Goal: Information Seeking & Learning: Learn about a topic

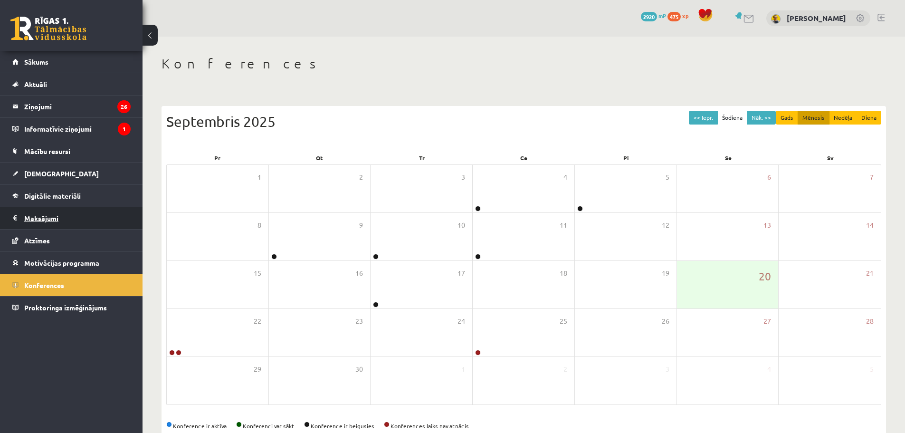
scroll to position [21, 0]
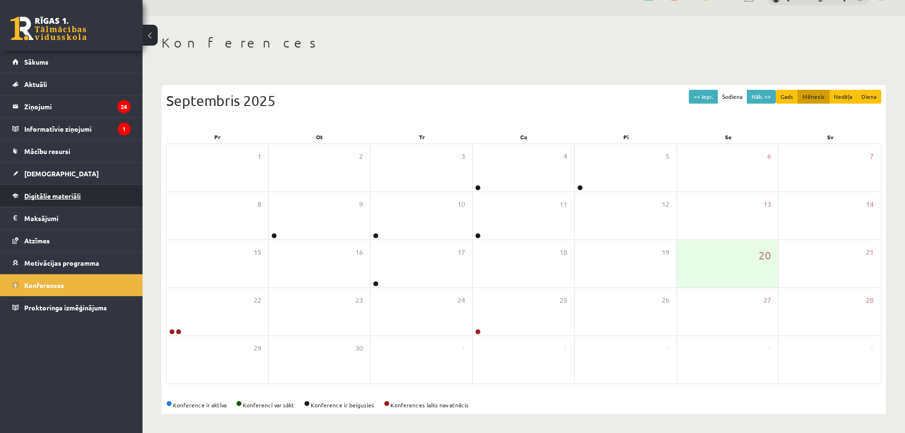
click at [43, 193] on span "Digitālie materiāli" at bounding box center [52, 196] width 57 height 9
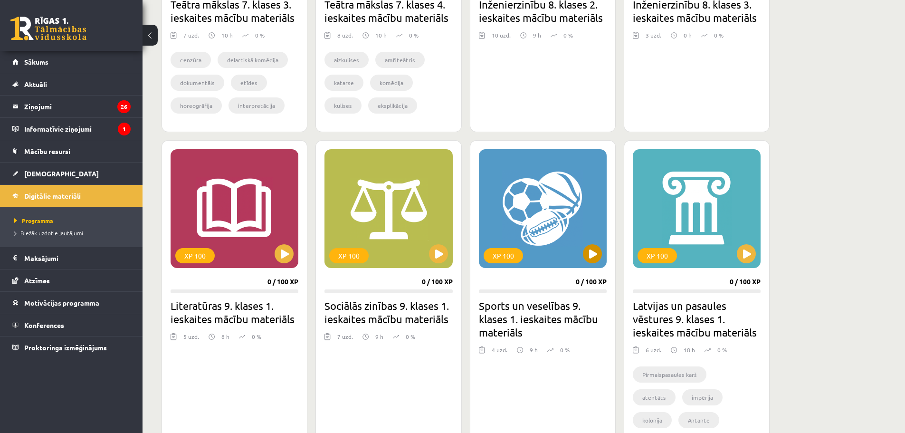
scroll to position [734, 0]
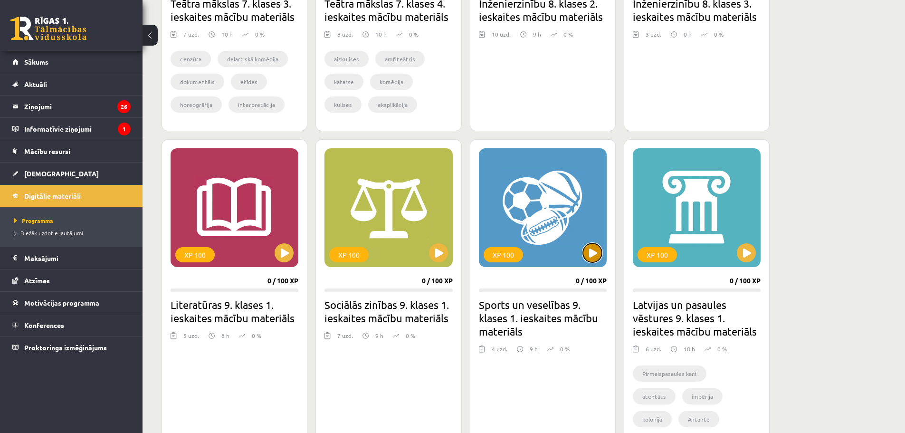
click at [597, 252] on button at bounding box center [592, 252] width 19 height 19
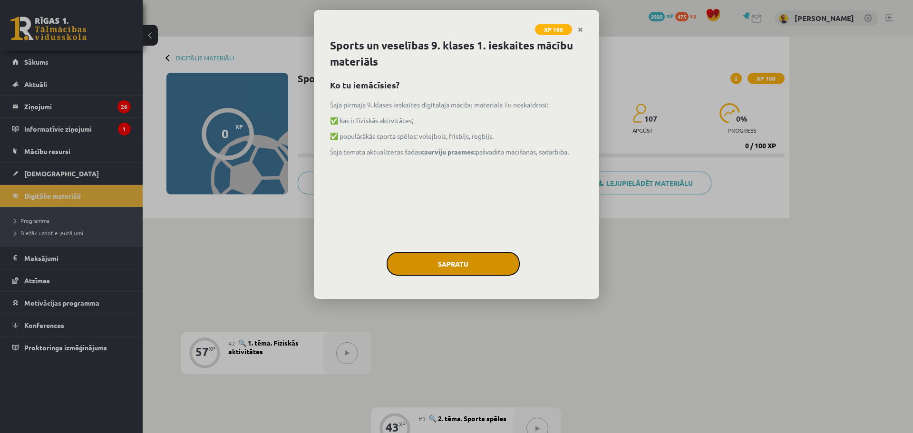
click at [485, 268] on button "Sapratu" at bounding box center [452, 264] width 133 height 24
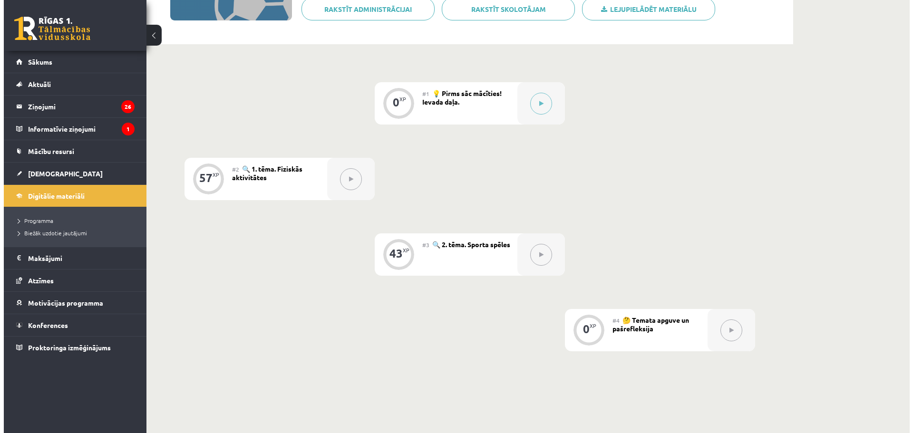
scroll to position [190, 0]
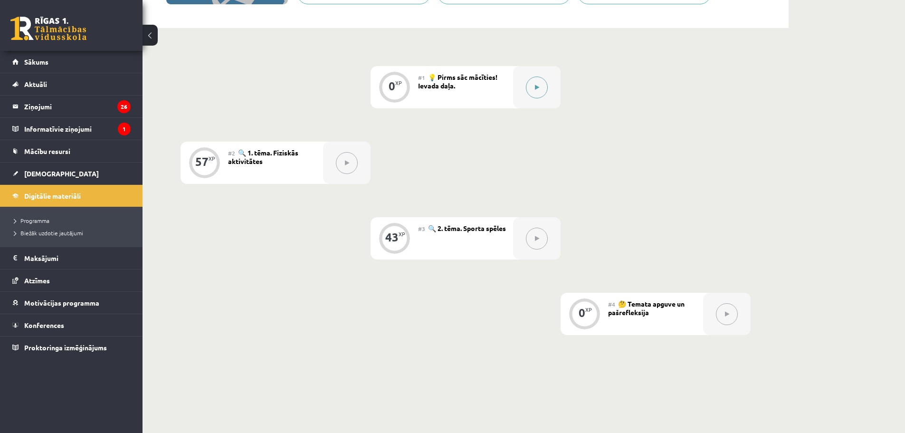
click at [538, 100] on div at bounding box center [537, 87] width 48 height 42
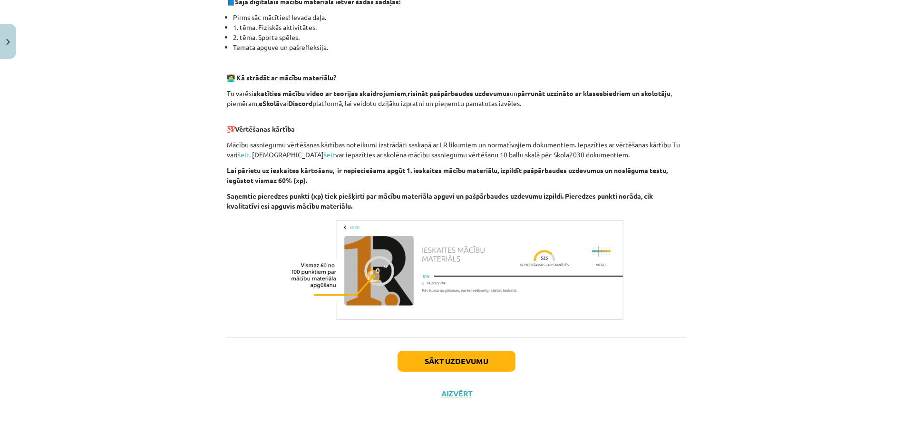
scroll to position [231, 0]
click at [480, 367] on button "Sākt uzdevumu" at bounding box center [456, 360] width 118 height 21
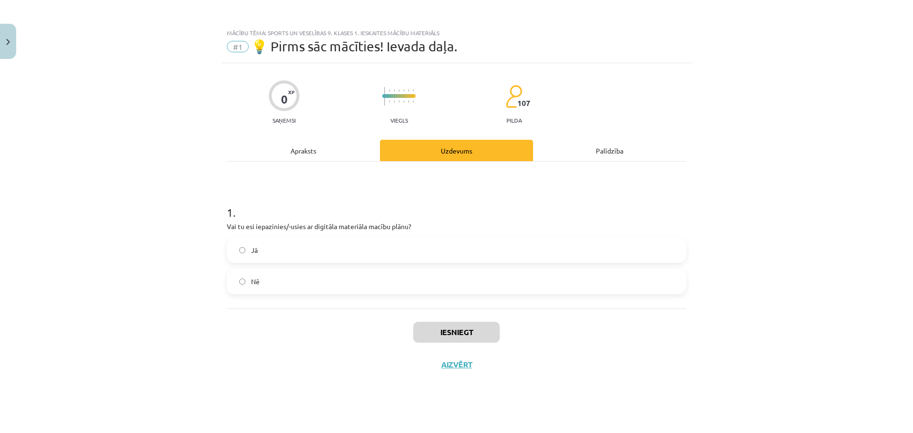
click at [301, 260] on label "Jā" at bounding box center [456, 250] width 457 height 24
click at [462, 328] on button "Iesniegt" at bounding box center [456, 332] width 87 height 21
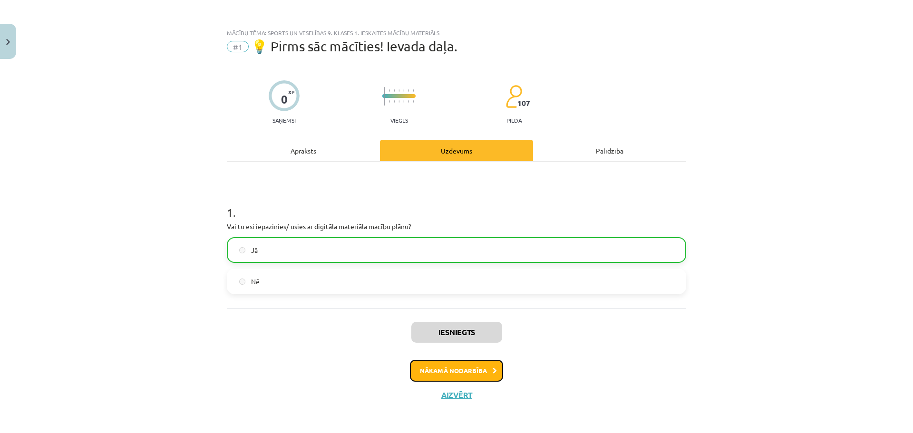
click at [468, 375] on button "Nākamā nodarbība" at bounding box center [456, 371] width 93 height 22
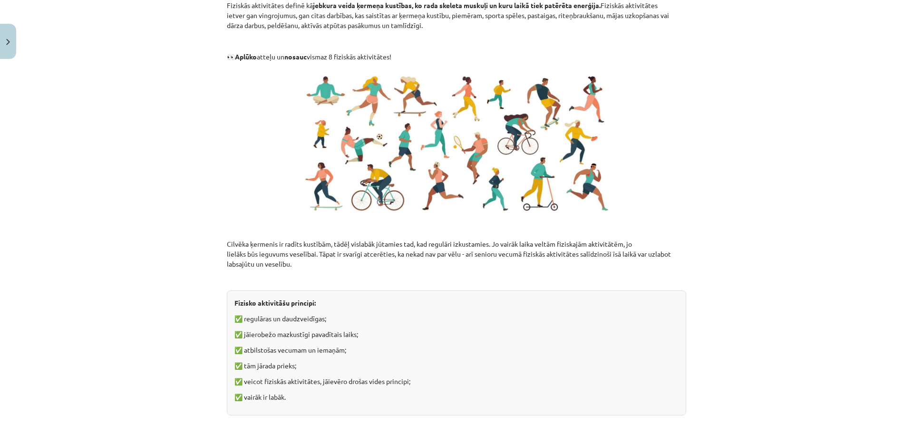
scroll to position [630, 0]
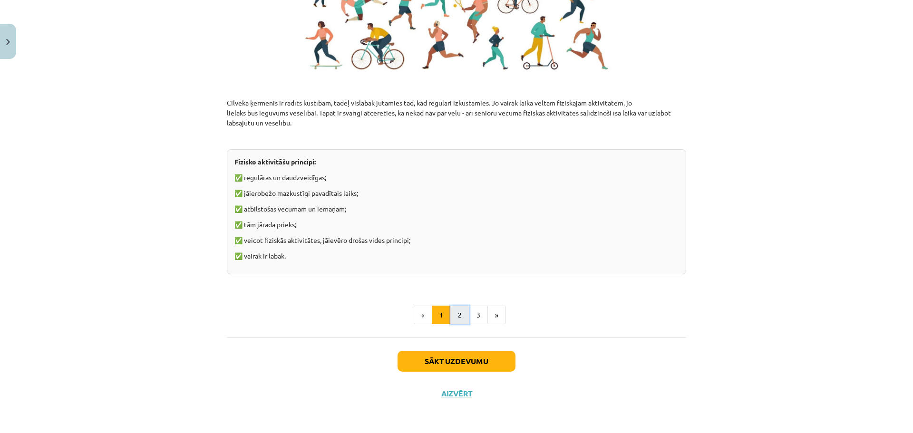
click at [452, 314] on button "2" at bounding box center [459, 315] width 19 height 19
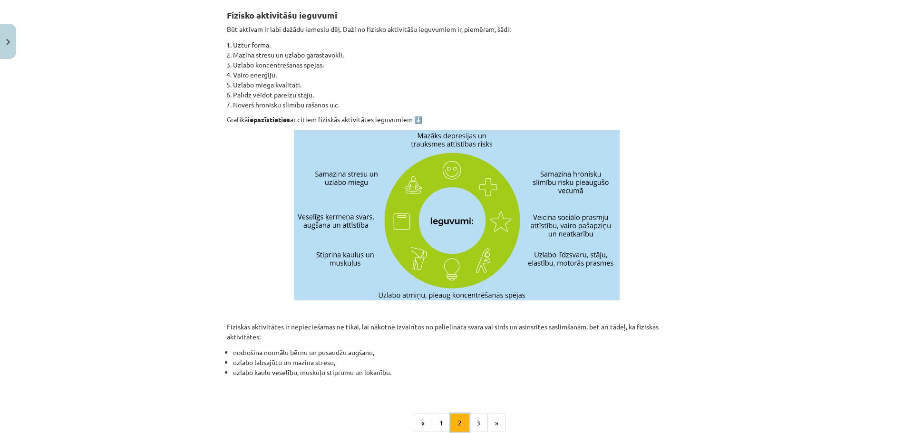
scroll to position [170, 0]
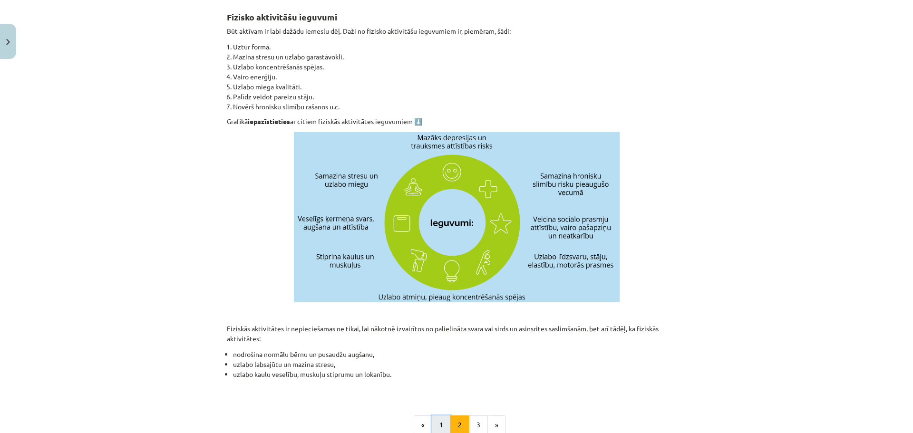
click at [441, 427] on button "1" at bounding box center [441, 424] width 19 height 19
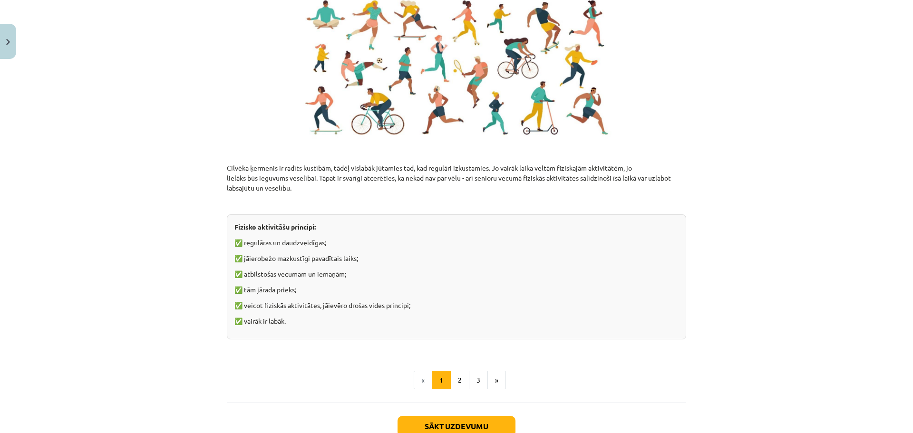
scroll to position [345, 0]
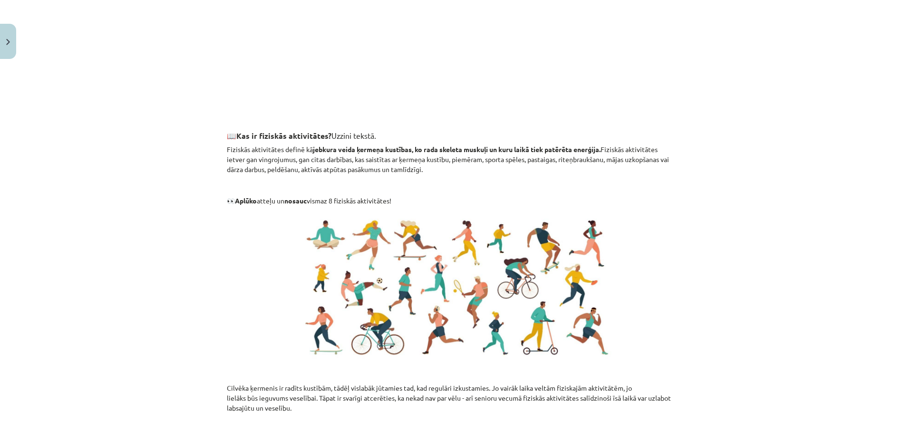
click at [251, 179] on div "Fiziskās aktivitātes 🎥 Noskaties video ar skolotāju, lai iepazītos ar tēmas pam…" at bounding box center [456, 198] width 459 height 744
